Goal: Transaction & Acquisition: Purchase product/service

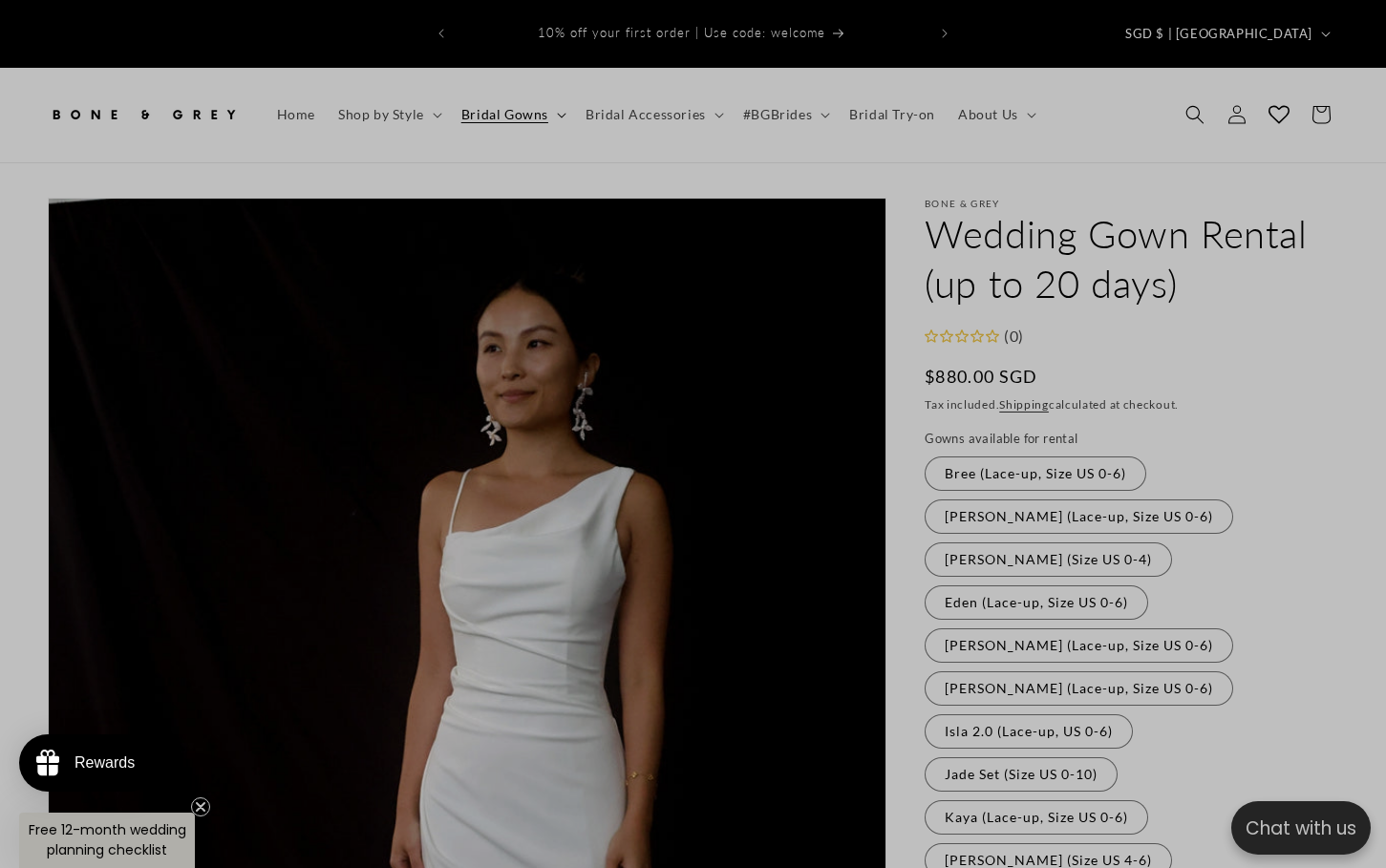
click at [557, 113] on icon at bounding box center [562, 116] width 10 height 6
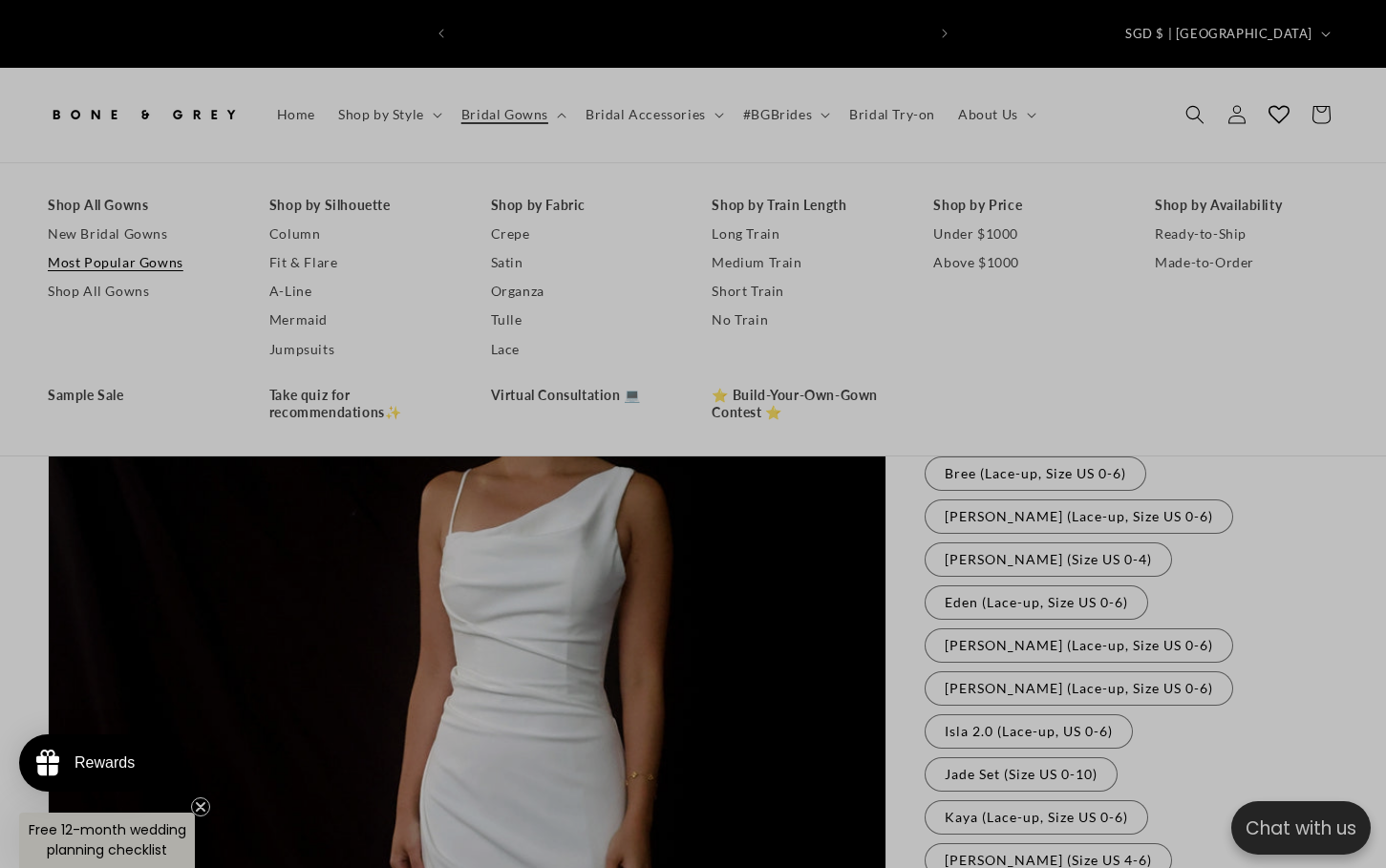
scroll to position [0, 468]
click at [978, 219] on link "Under $1000" at bounding box center [1025, 233] width 184 height 29
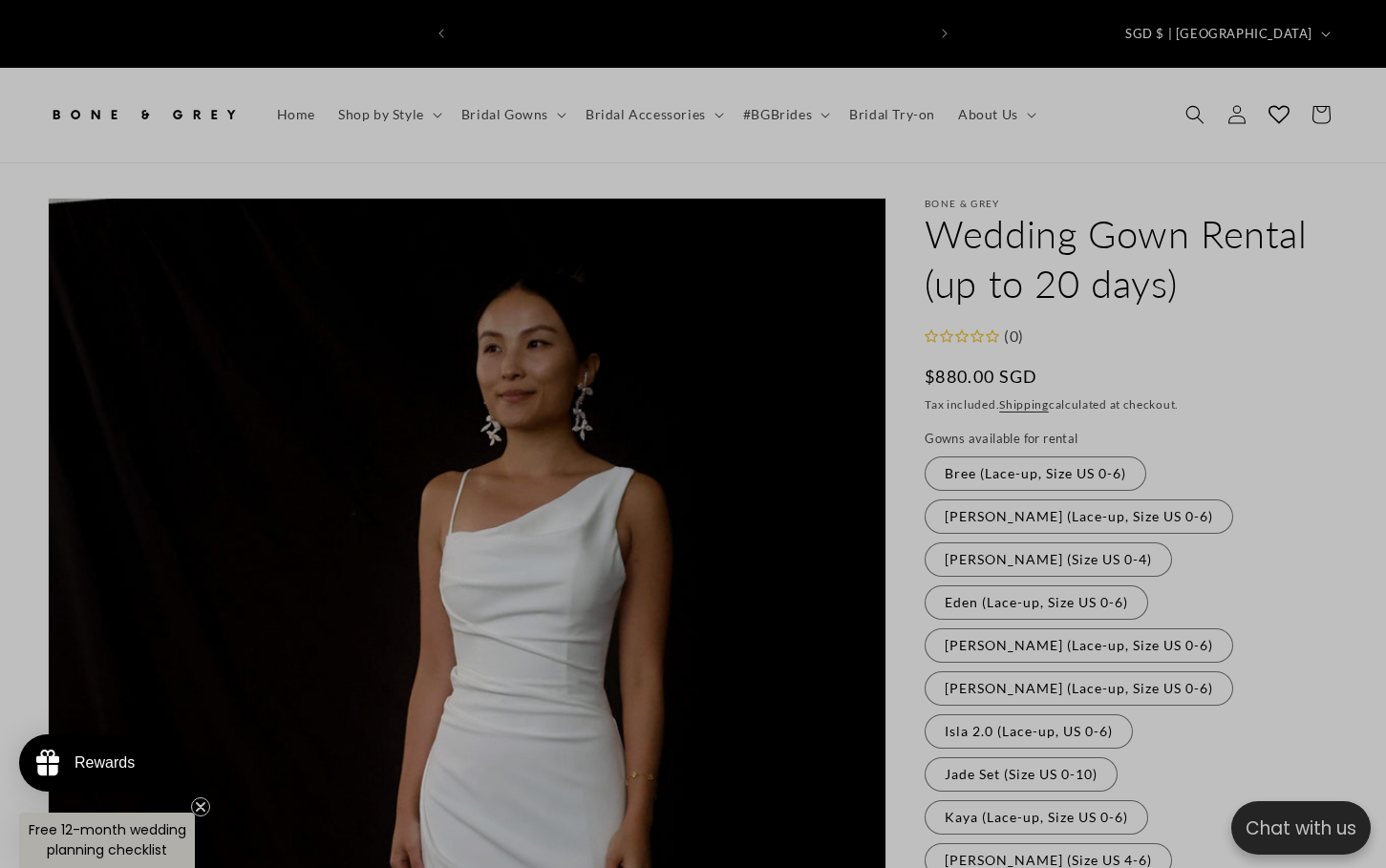
scroll to position [0, 937]
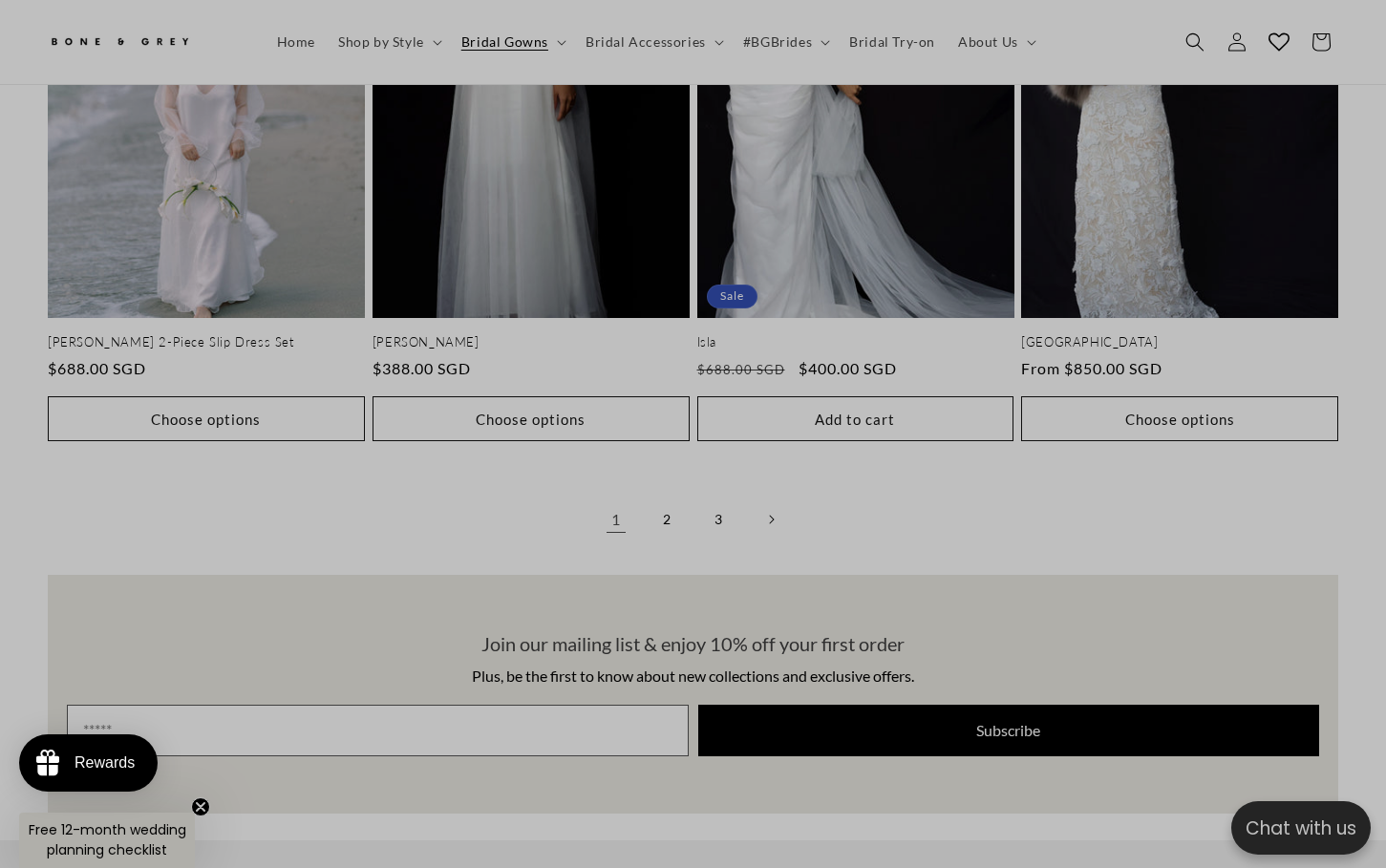
scroll to position [4098, 0]
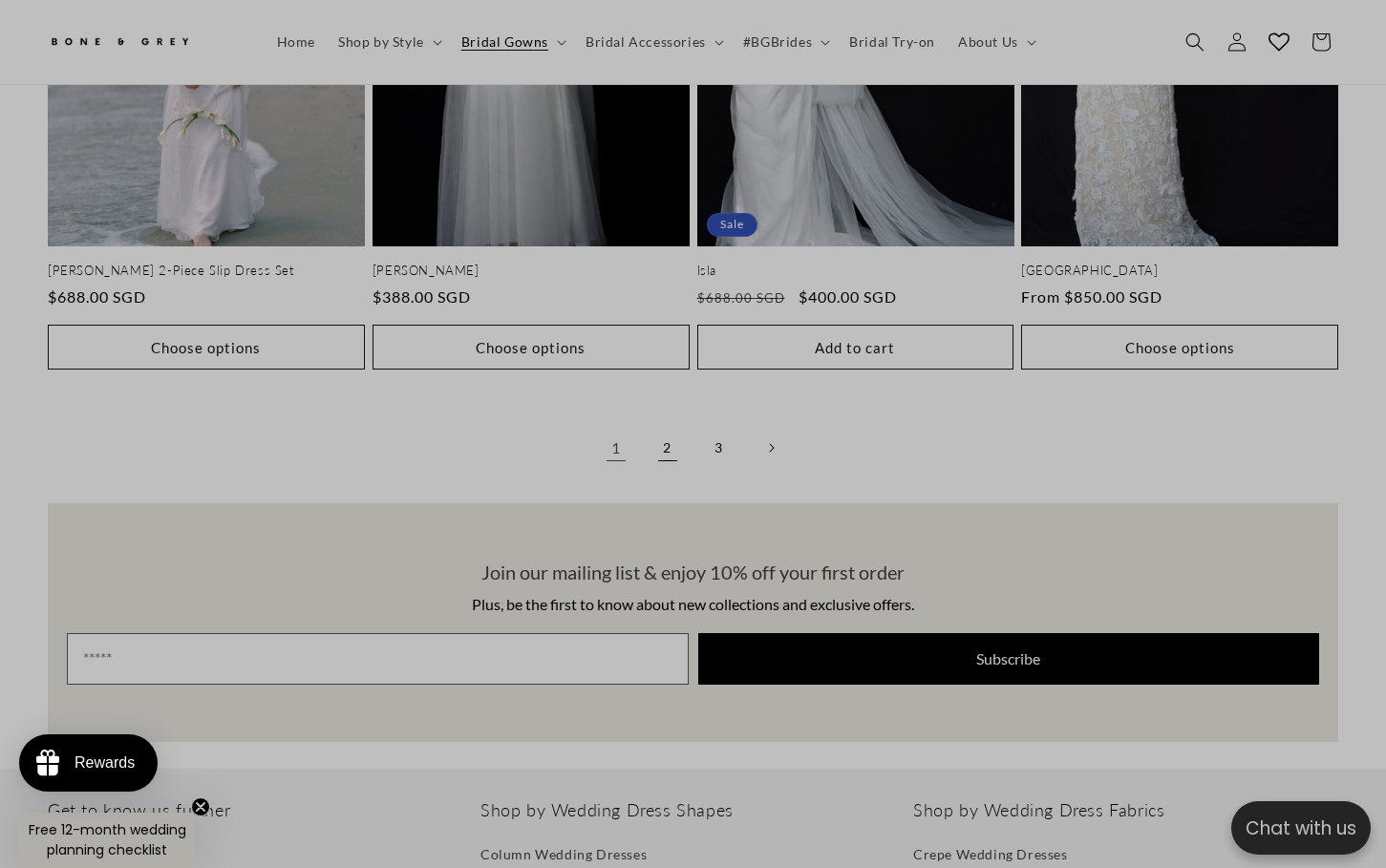
click at [675, 427] on link "2" at bounding box center [667, 448] width 43 height 43
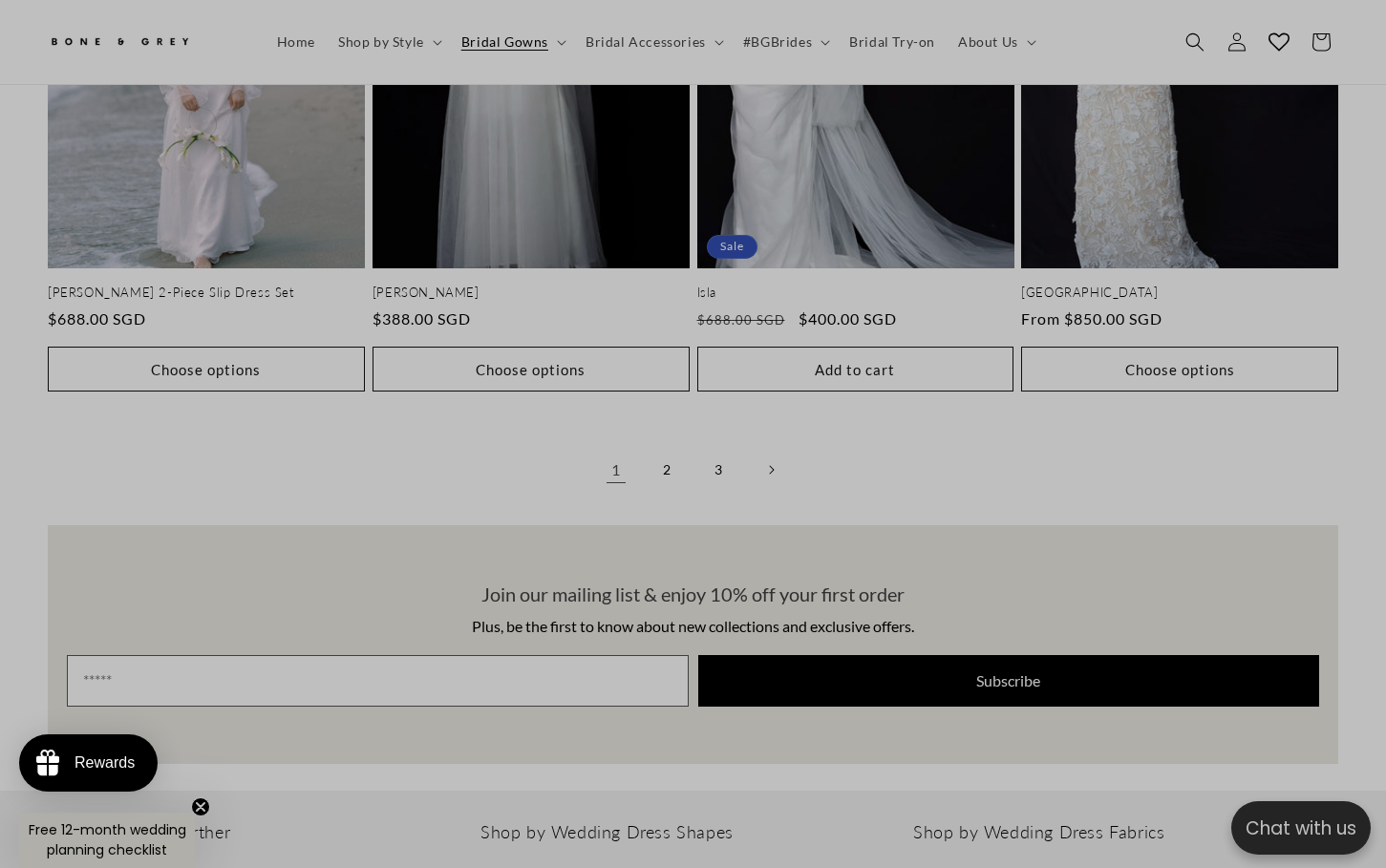
scroll to position [0, 0]
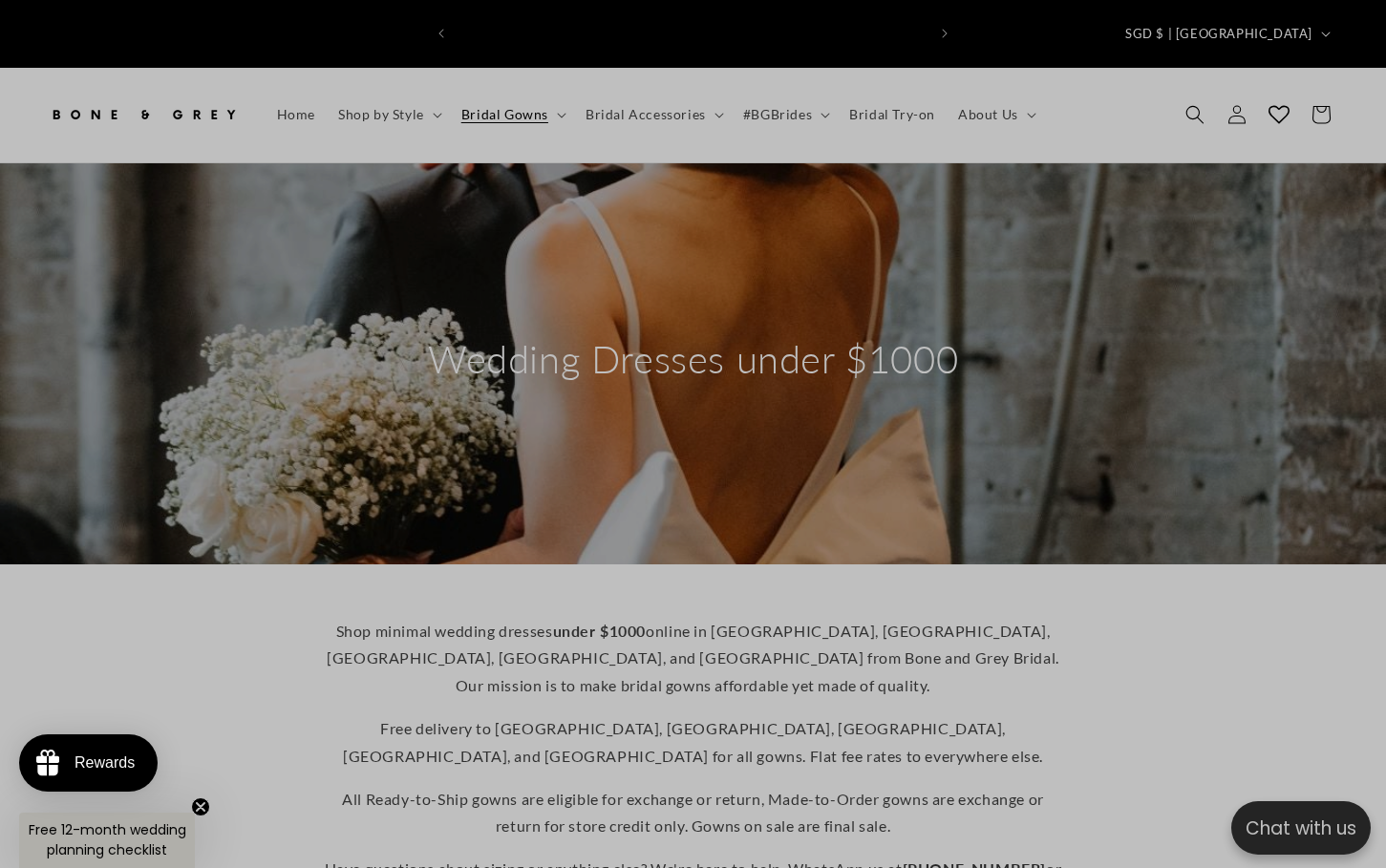
scroll to position [0, 937]
click at [401, 106] on span "Shop by Style" at bounding box center [381, 114] width 86 height 17
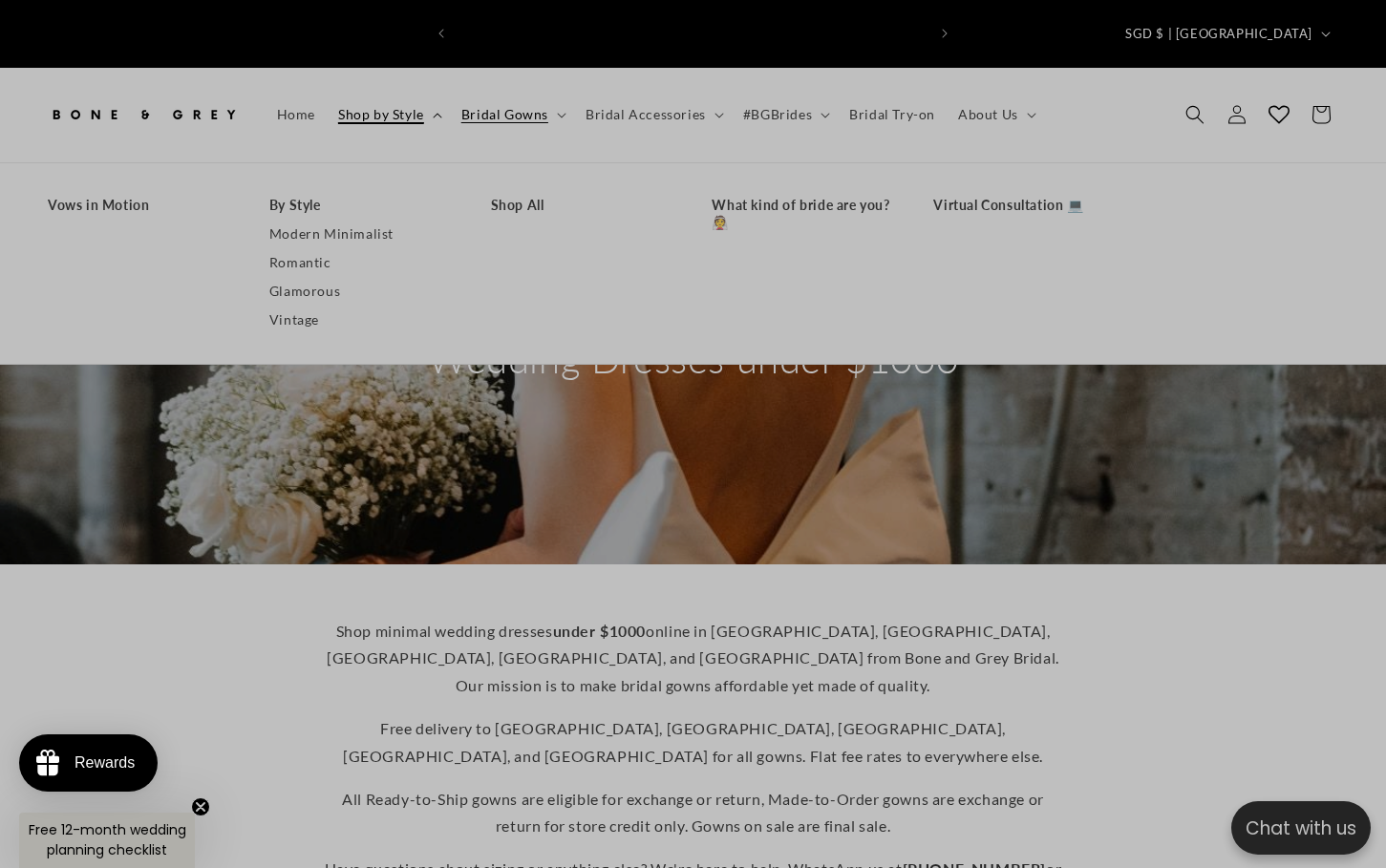
scroll to position [0, 0]
click at [404, 106] on span "Shop by Style" at bounding box center [381, 114] width 86 height 17
